Goal: Task Accomplishment & Management: Complete application form

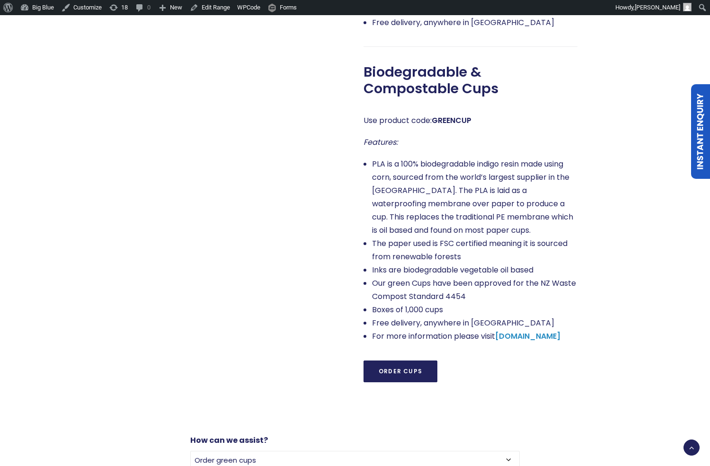
scroll to position [943, 0]
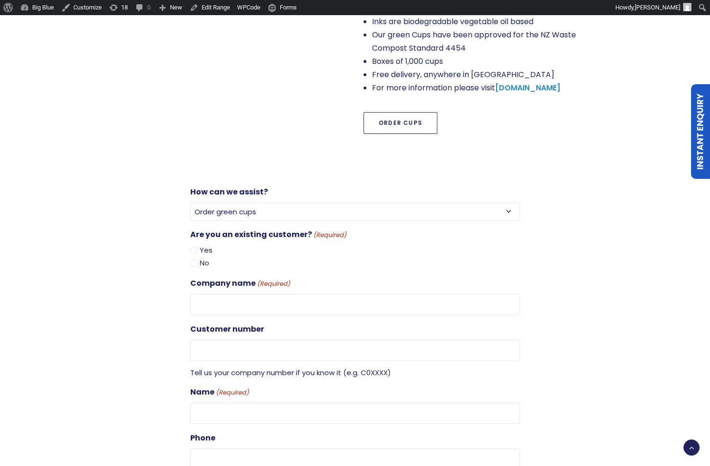
click at [388, 123] on link "Order Cups" at bounding box center [400, 123] width 74 height 22
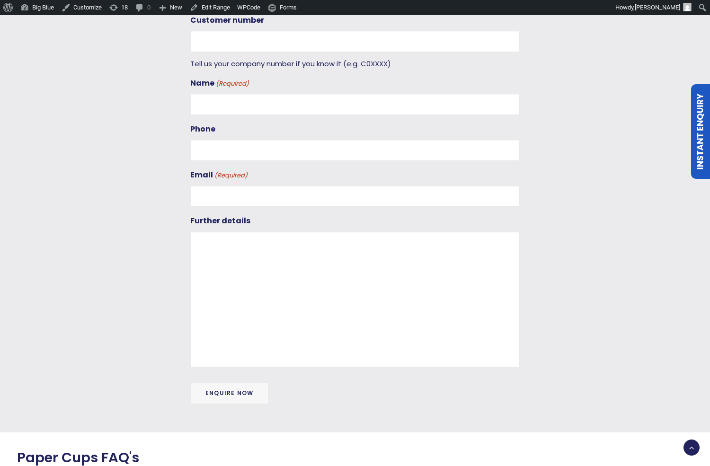
scroll to position [1279, 0]
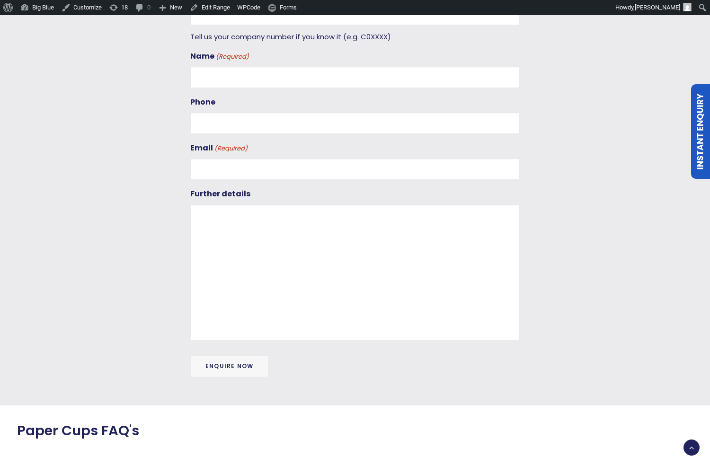
click at [235, 355] on input "Enquire now" at bounding box center [229, 366] width 78 height 22
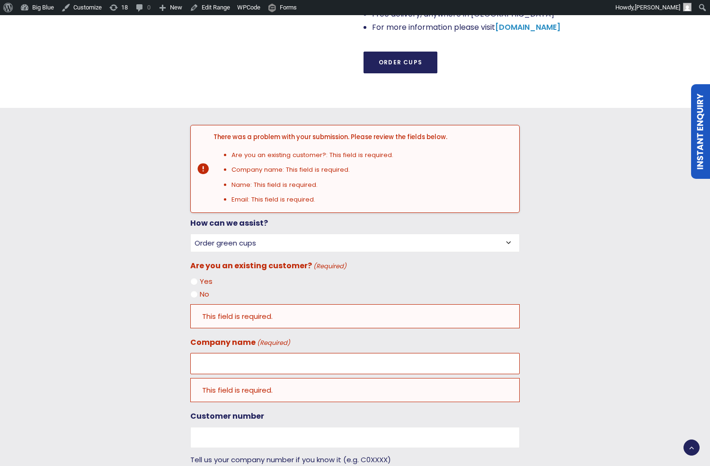
scroll to position [996, 0]
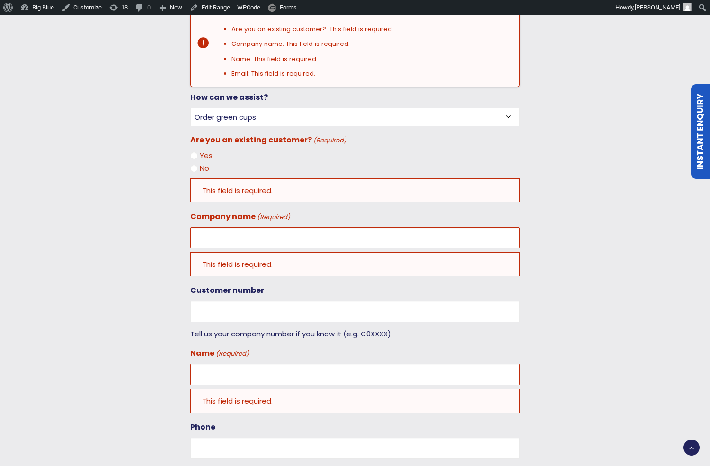
scroll to position [1018, 0]
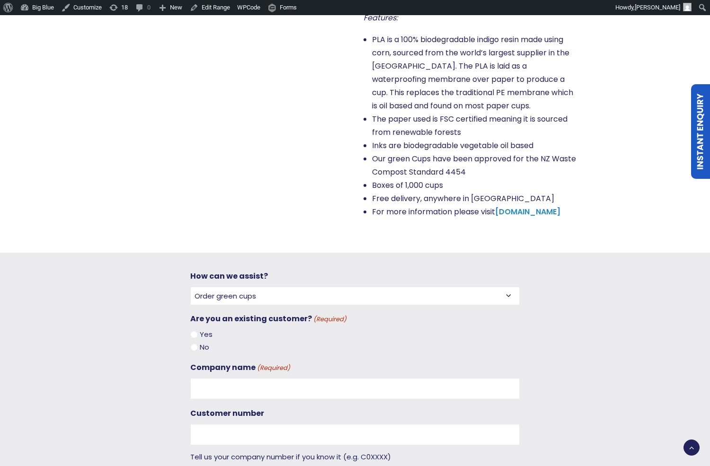
scroll to position [767, 0]
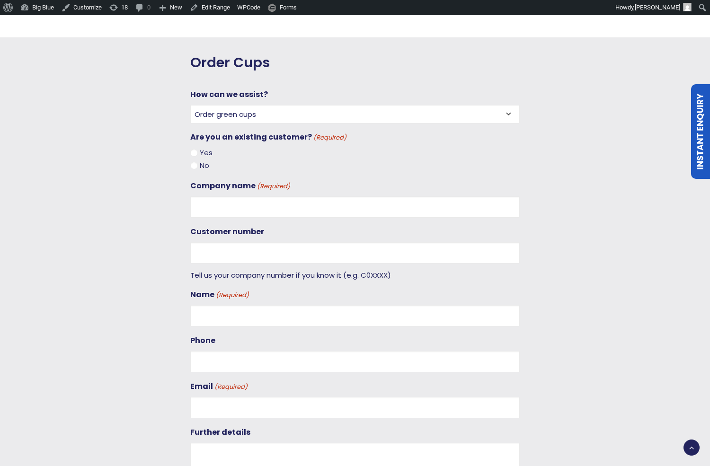
scroll to position [1013, 0]
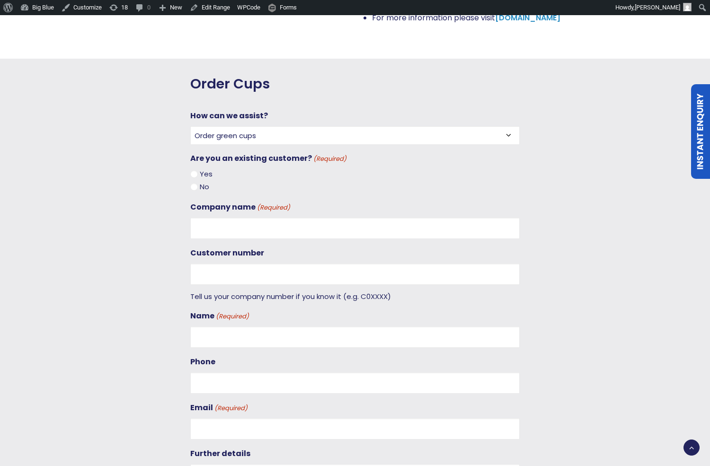
click at [269, 132] on select "Order green cups Order blue cups I need something else" at bounding box center [354, 135] width 329 height 18
click at [190, 126] on select "Order green cups Order blue cups I need something else" at bounding box center [354, 135] width 329 height 18
click at [194, 170] on input "Yes" at bounding box center [194, 174] width 8 height 8
radio input "true"
click at [192, 183] on input "No" at bounding box center [194, 187] width 8 height 8
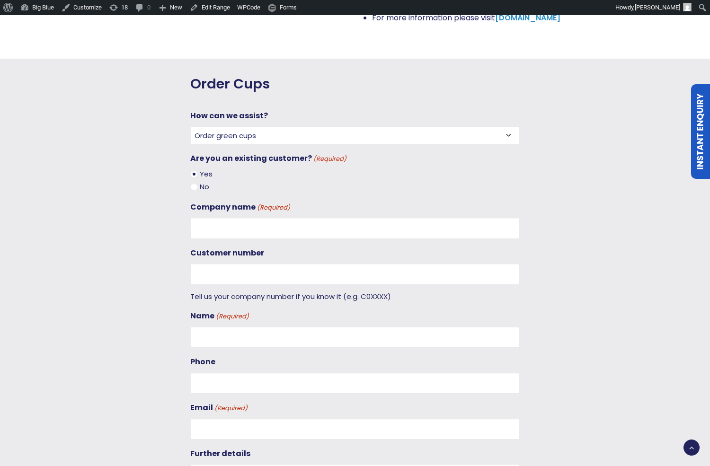
radio input "true"
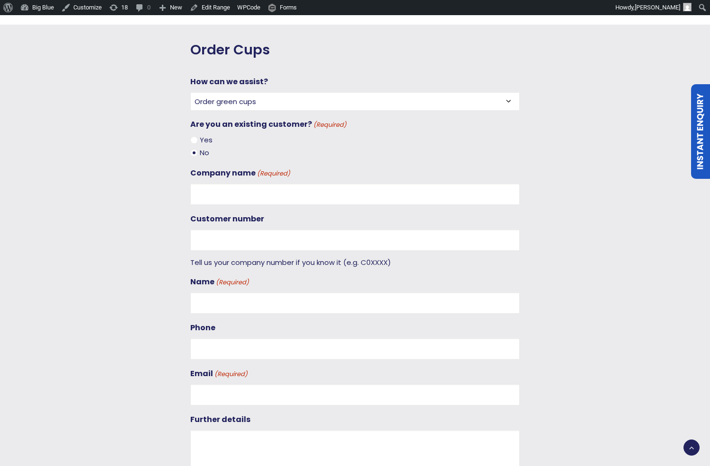
scroll to position [1052, 0]
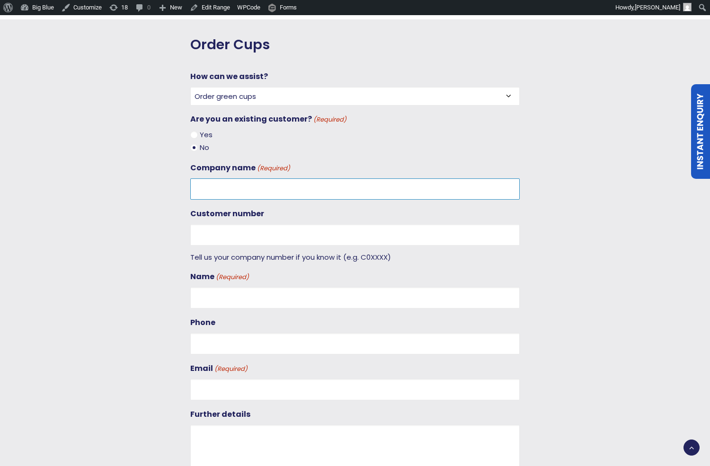
click at [223, 190] on input "Company name (Required)" at bounding box center [354, 188] width 329 height 21
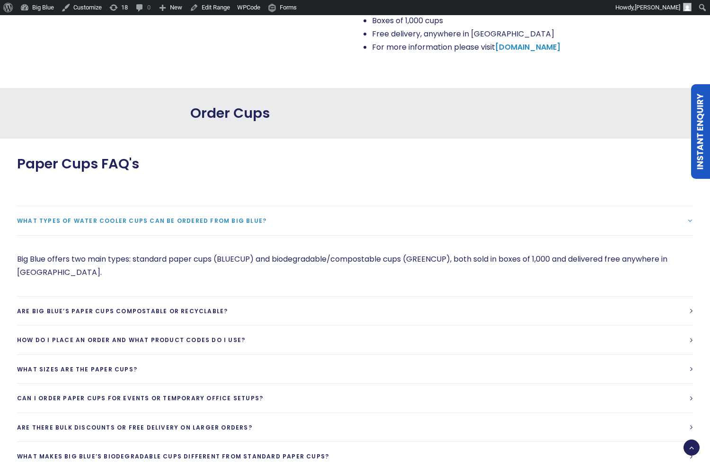
scroll to position [997, 0]
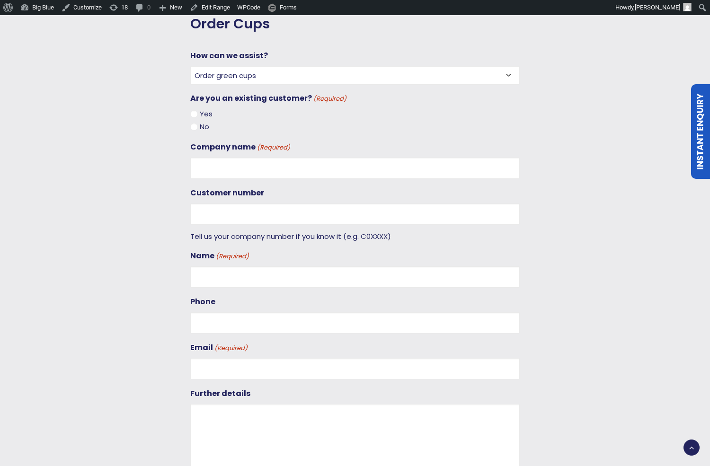
scroll to position [1072, 0]
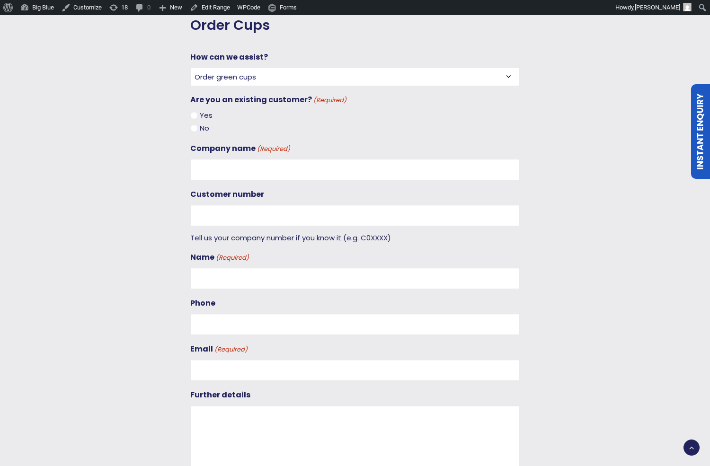
click at [307, 35] on div "Order Cups How can we assist? Order green cups Order blue cups I need something…" at bounding box center [354, 303] width 329 height 573
click at [257, 71] on select "Order green cups Order blue cups I need something else" at bounding box center [354, 77] width 329 height 18
click at [190, 68] on select "Order green cups Order blue cups I need something else" at bounding box center [354, 77] width 329 height 18
click at [196, 115] on input "Yes" at bounding box center [194, 116] width 8 height 8
radio input "true"
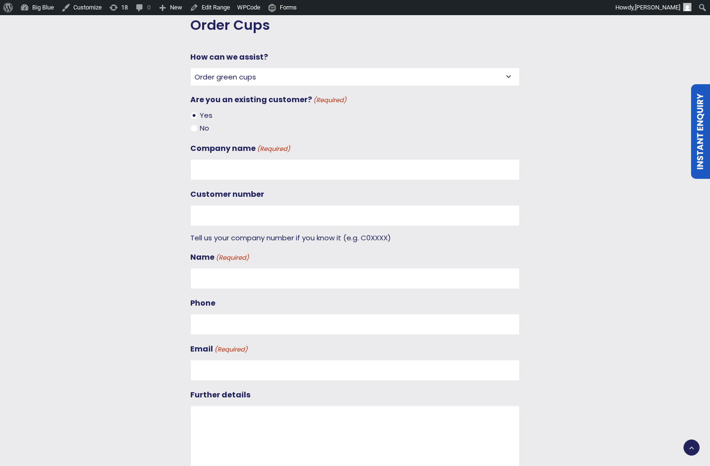
click at [222, 156] on div "Company name (Required)" at bounding box center [354, 161] width 329 height 38
click at [233, 169] on input "Company name (Required)" at bounding box center [354, 169] width 329 height 21
click at [265, 169] on input "Company name (Required)" at bounding box center [354, 169] width 329 height 21
type input "Good Digital Ltd"
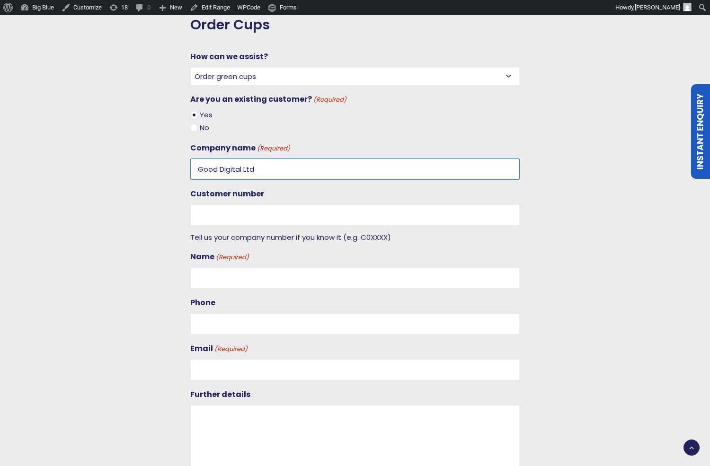
type input "Good Digital Ltd"
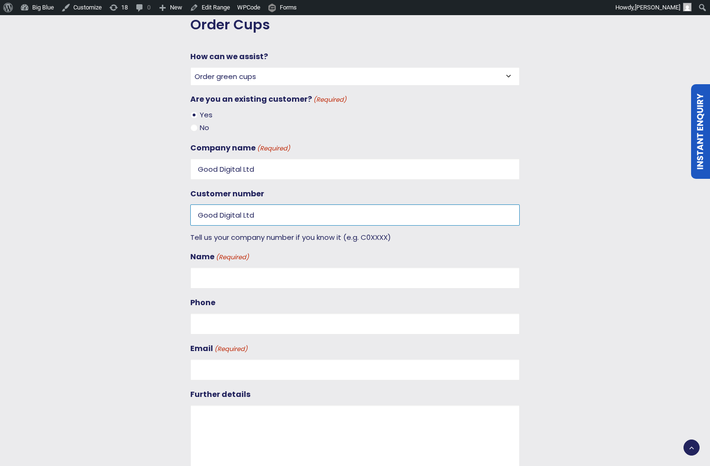
type input "[PERSON_NAME]"
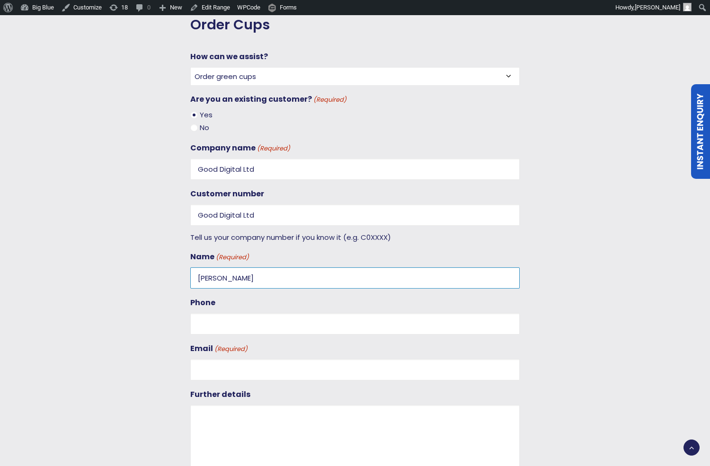
type input "0272851626"
type input "[PERSON_NAME][EMAIL_ADDRESS][DOMAIN_NAME]"
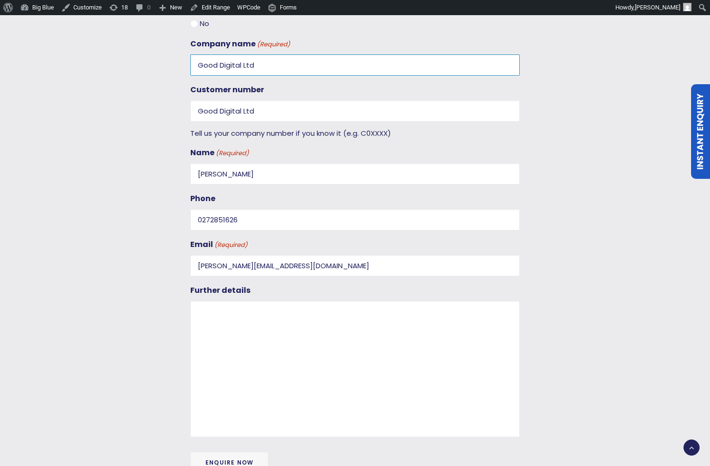
scroll to position [1177, 0]
click at [236, 291] on div "Further details" at bounding box center [354, 359] width 329 height 153
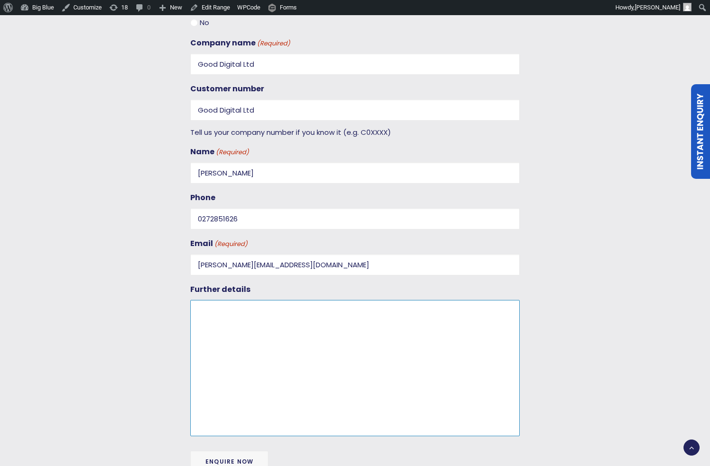
drag, startPoint x: 234, startPoint y: 295, endPoint x: 233, endPoint y: 304, distance: 8.5
click at [233, 300] on textarea "Further details" at bounding box center [354, 368] width 329 height 136
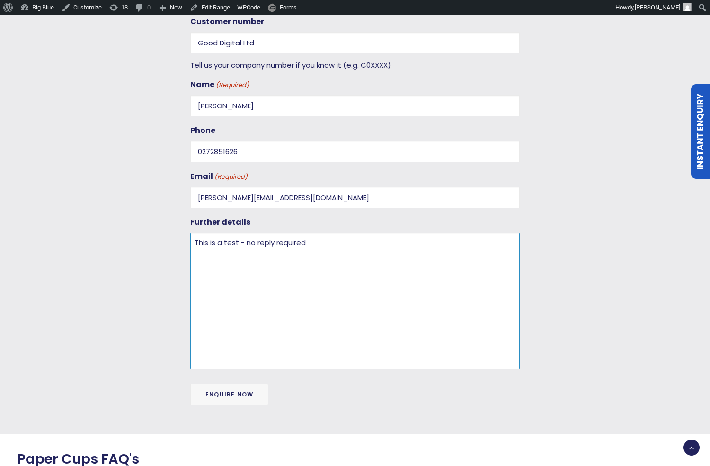
scroll to position [1245, 0]
type textarea "This is a test - no reply required"
click at [241, 384] on input "Enquire now" at bounding box center [229, 394] width 78 height 22
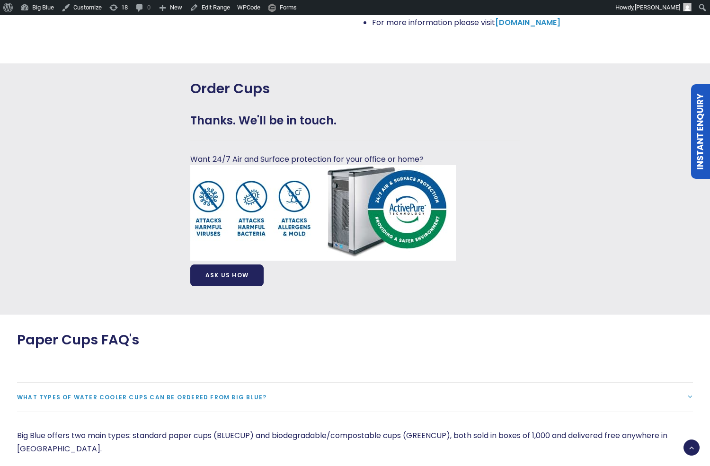
scroll to position [1008, 0]
